Goal: Find specific page/section

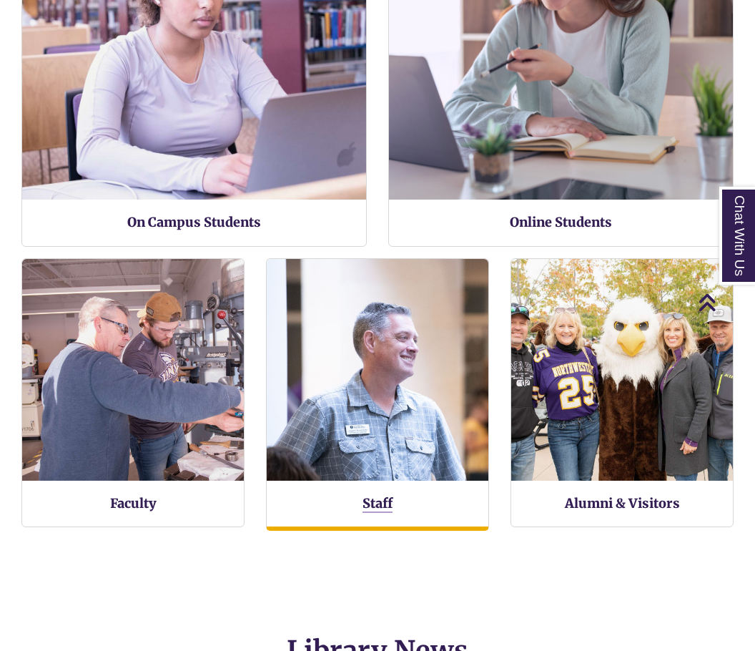
scroll to position [7, 7]
click at [393, 504] on h3 "Staff" at bounding box center [378, 503] width 222 height 16
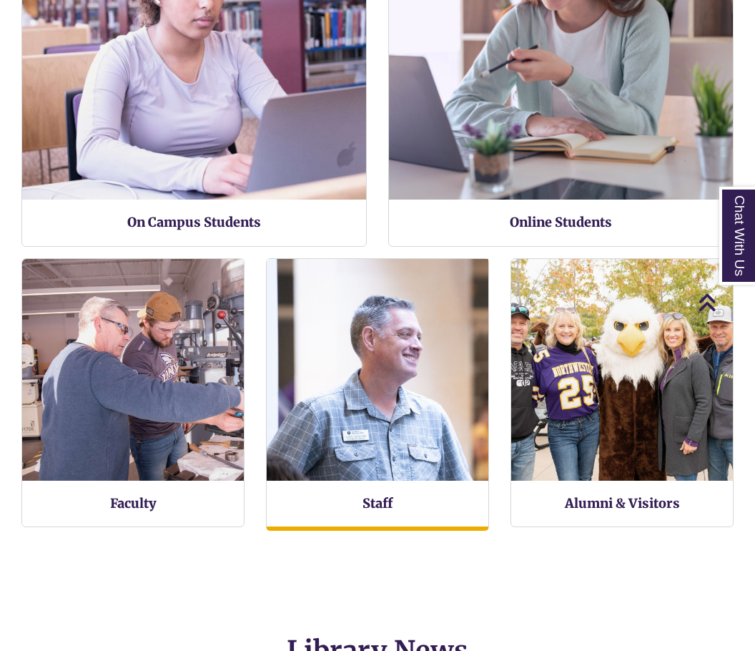
scroll to position [786, 755]
click at [346, 428] on img at bounding box center [378, 369] width 244 height 244
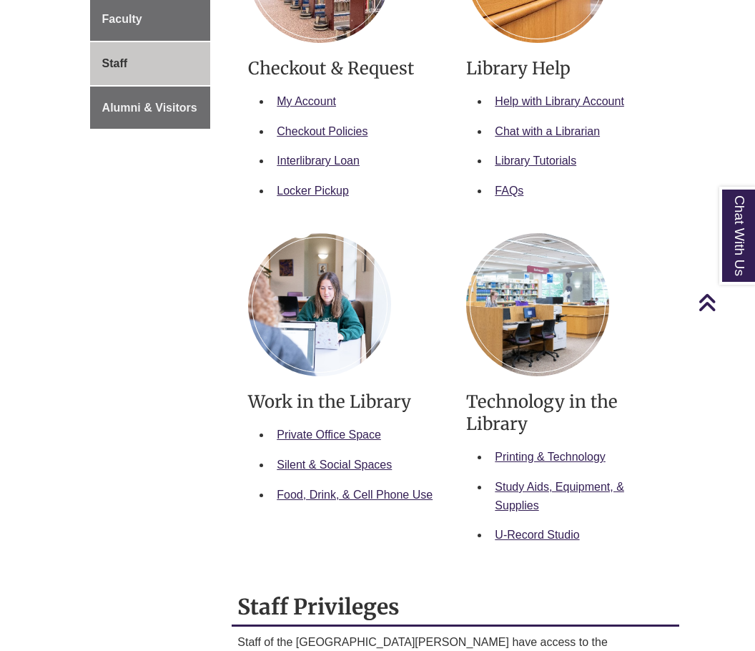
scroll to position [429, 0]
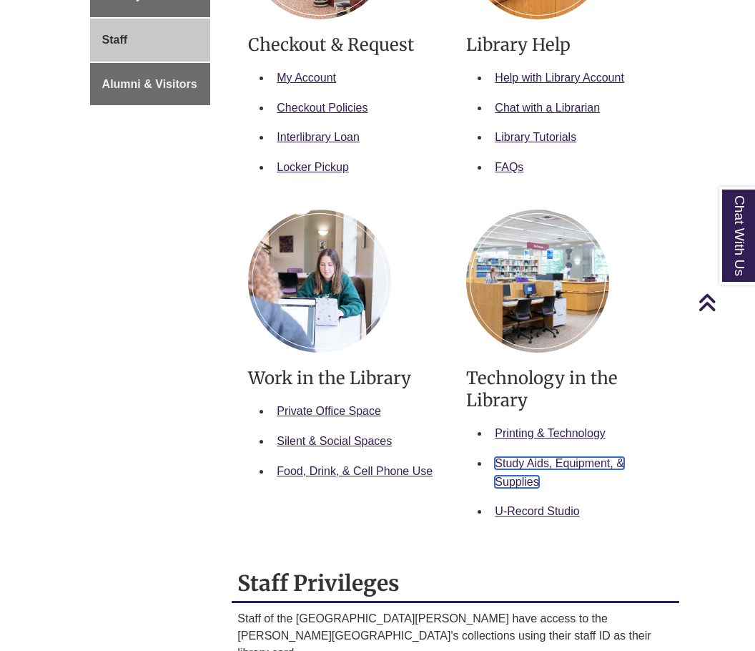
click at [569, 463] on link "Study Aids, Equipment, & Supplies" at bounding box center [559, 472] width 129 height 31
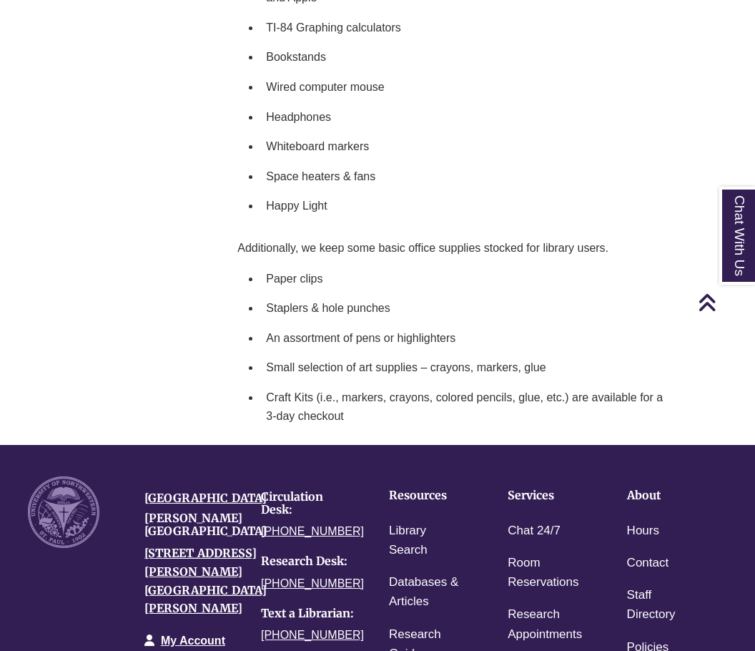
scroll to position [465, 0]
